Goal: Use online tool/utility: Utilize a website feature to perform a specific function

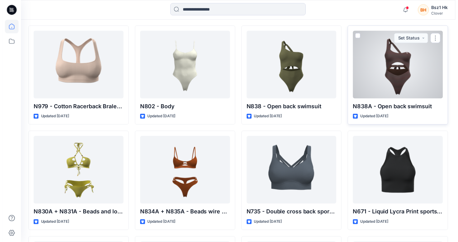
scroll to position [1037, 0]
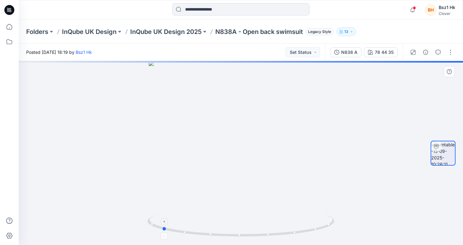
drag, startPoint x: 309, startPoint y: 228, endPoint x: 230, endPoint y: 231, distance: 79.2
click at [230, 231] on icon at bounding box center [241, 226] width 188 height 23
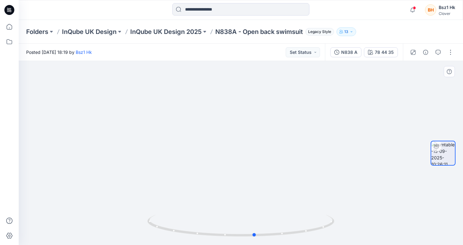
drag, startPoint x: 309, startPoint y: 225, endPoint x: 402, endPoint y: 213, distance: 93.8
click at [402, 213] on div at bounding box center [241, 153] width 444 height 184
click at [385, 55] on div "78 44 35" at bounding box center [384, 52] width 19 height 7
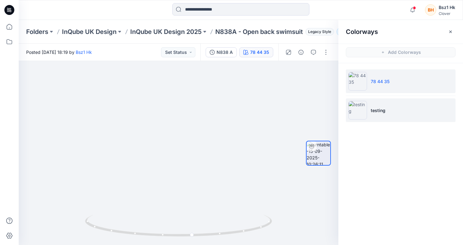
click at [390, 114] on li "testing" at bounding box center [401, 110] width 110 height 24
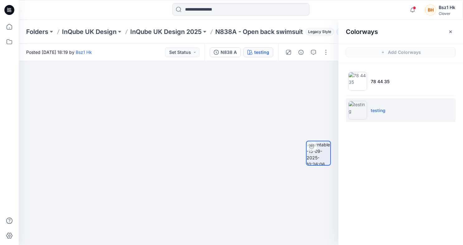
click at [362, 115] on img at bounding box center [357, 110] width 19 height 19
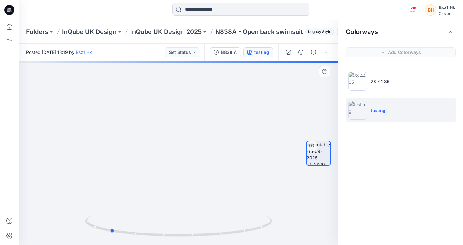
drag, startPoint x: 257, startPoint y: 232, endPoint x: 188, endPoint y: 239, distance: 68.8
click at [188, 239] on div at bounding box center [179, 153] width 320 height 184
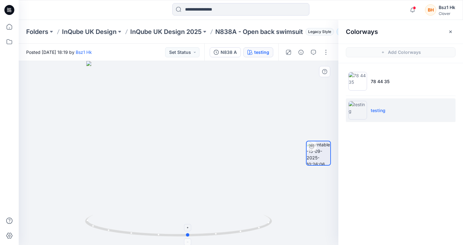
drag, startPoint x: 263, startPoint y: 231, endPoint x: 155, endPoint y: 229, distance: 108.4
click at [154, 229] on icon at bounding box center [179, 226] width 188 height 23
click at [416, 9] on span at bounding box center [414, 7] width 3 height 3
drag, startPoint x: 260, startPoint y: 224, endPoint x: 218, endPoint y: 223, distance: 41.7
click at [218, 223] on icon at bounding box center [179, 226] width 188 height 23
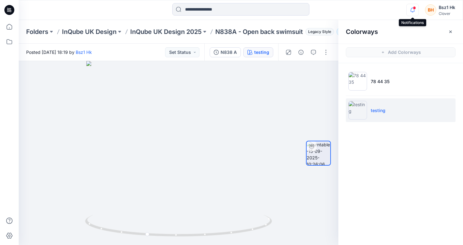
click at [411, 10] on icon "button" at bounding box center [412, 10] width 12 height 12
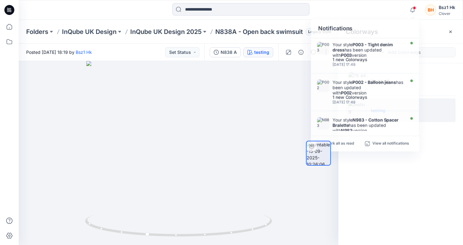
click at [371, 169] on div "Colorways Add Colorways 78 44 35 testing" at bounding box center [400, 132] width 125 height 225
